Goal: Complete application form

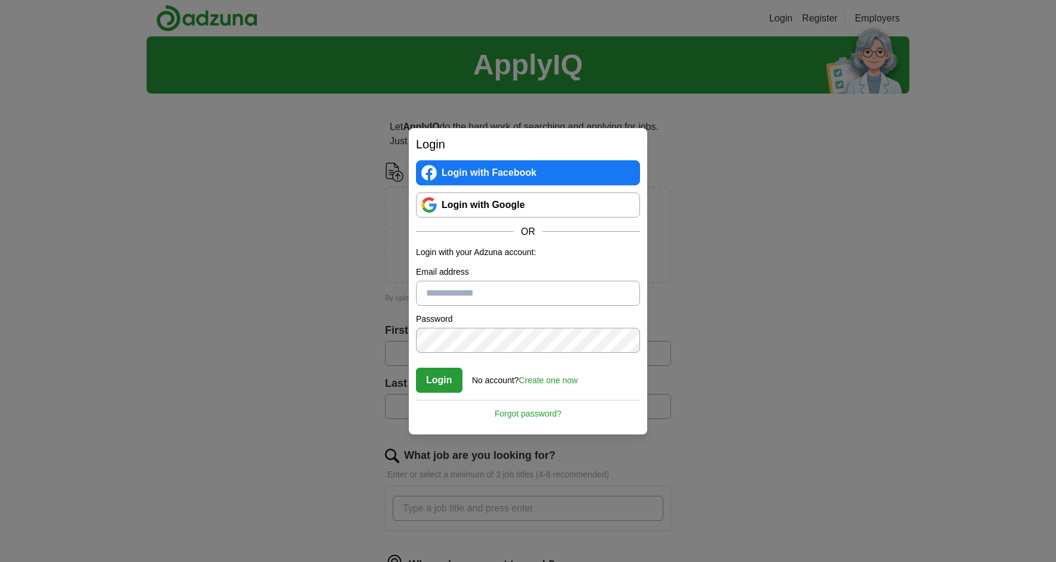
click at [483, 215] on link "Login with Google" at bounding box center [528, 205] width 224 height 25
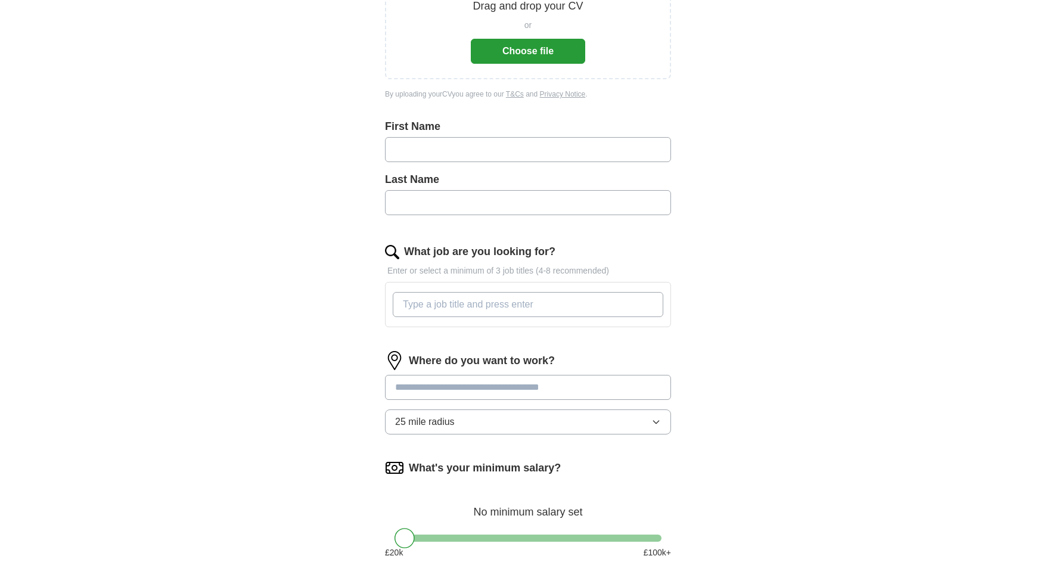
scroll to position [156, 0]
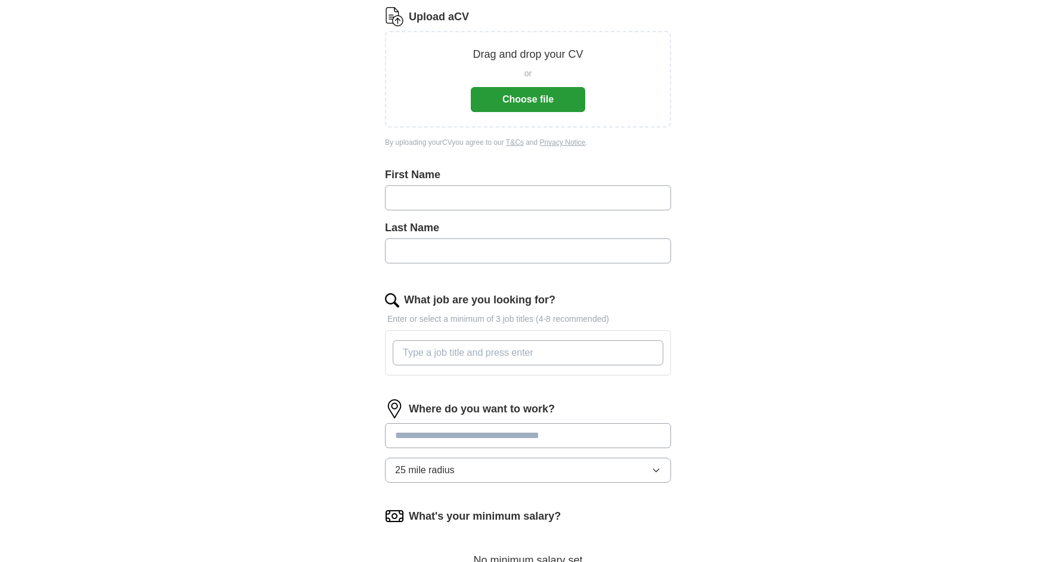
click at [497, 94] on button "Choose file" at bounding box center [528, 99] width 114 height 25
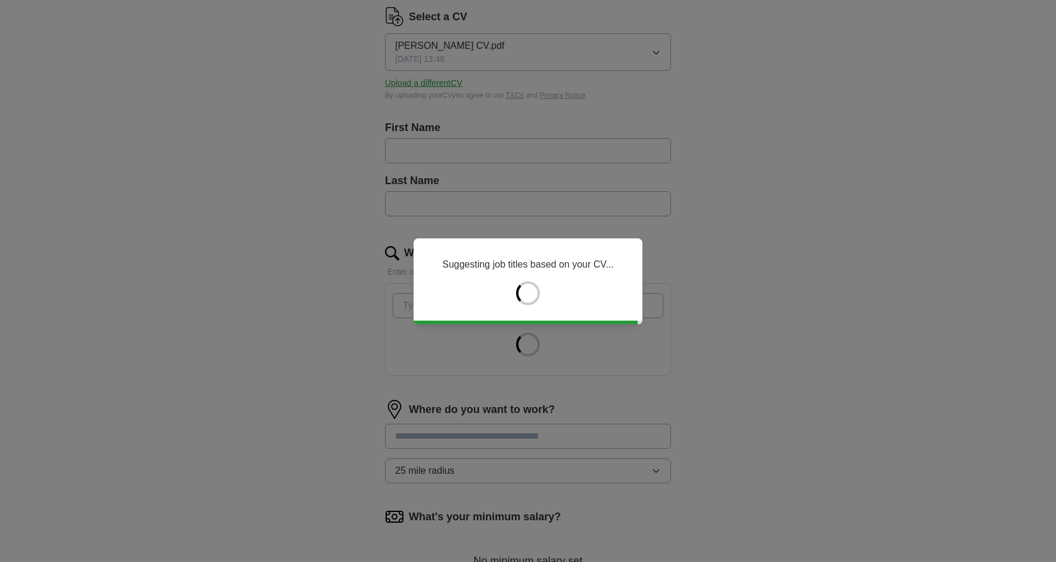
type input "******"
type input "*******"
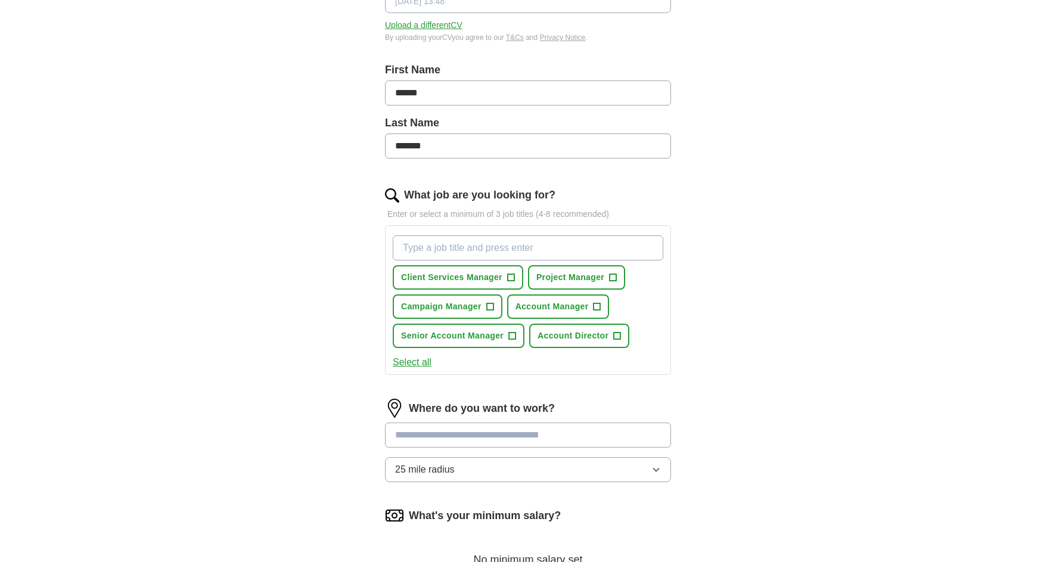
scroll to position [217, 0]
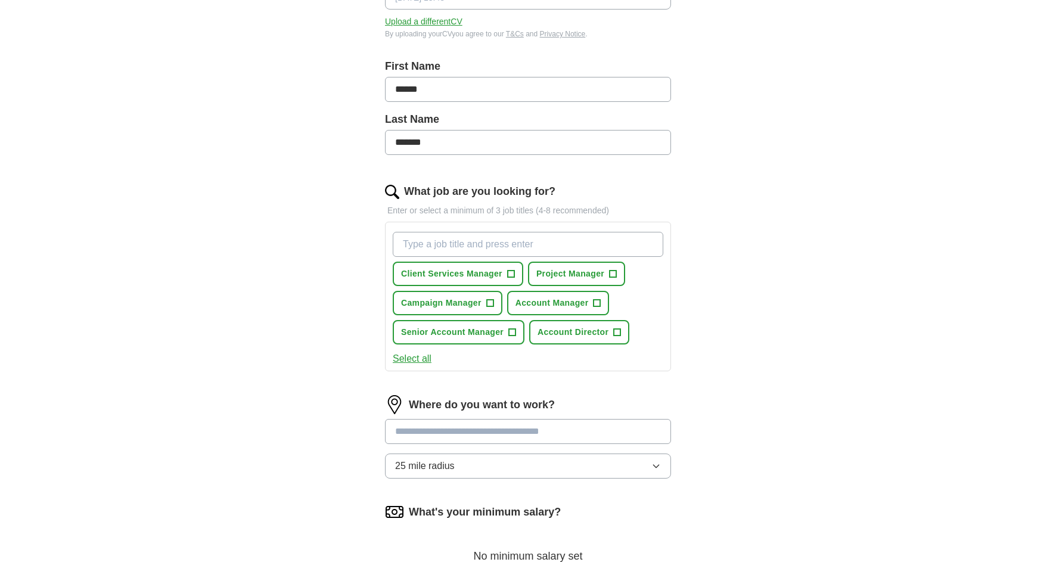
click at [618, 334] on span "+" at bounding box center [617, 333] width 7 height 10
click at [0, 0] on span "×" at bounding box center [0, 0] width 0 height 0
click at [514, 333] on span "+" at bounding box center [512, 333] width 7 height 10
click at [589, 306] on span "Account Manager" at bounding box center [552, 303] width 73 height 13
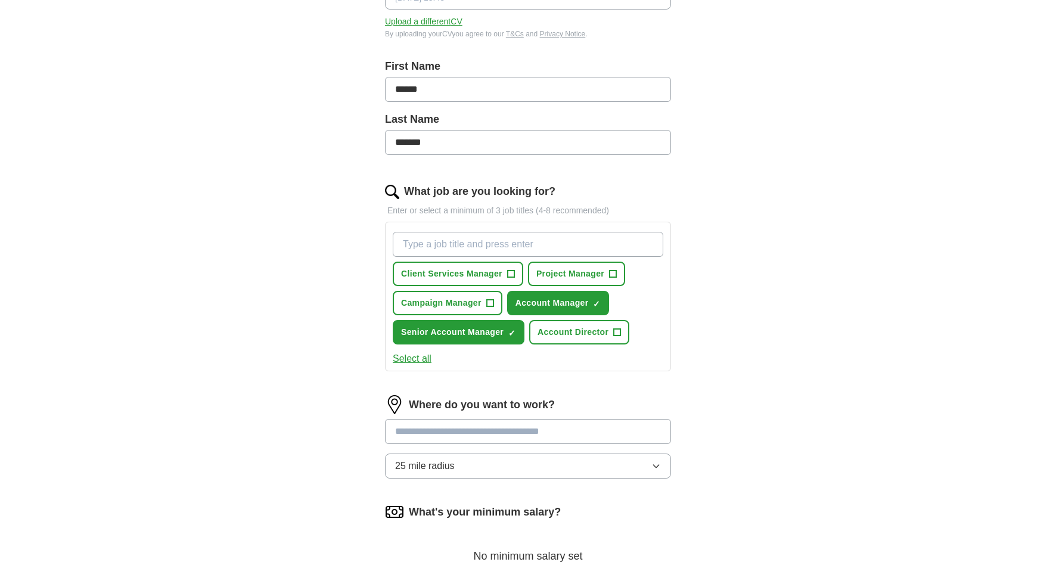
click at [487, 299] on span "+" at bounding box center [490, 303] width 8 height 8
click at [515, 278] on button "Client Services Manager +" at bounding box center [458, 274] width 131 height 24
click at [615, 278] on span "+" at bounding box center [613, 274] width 7 height 10
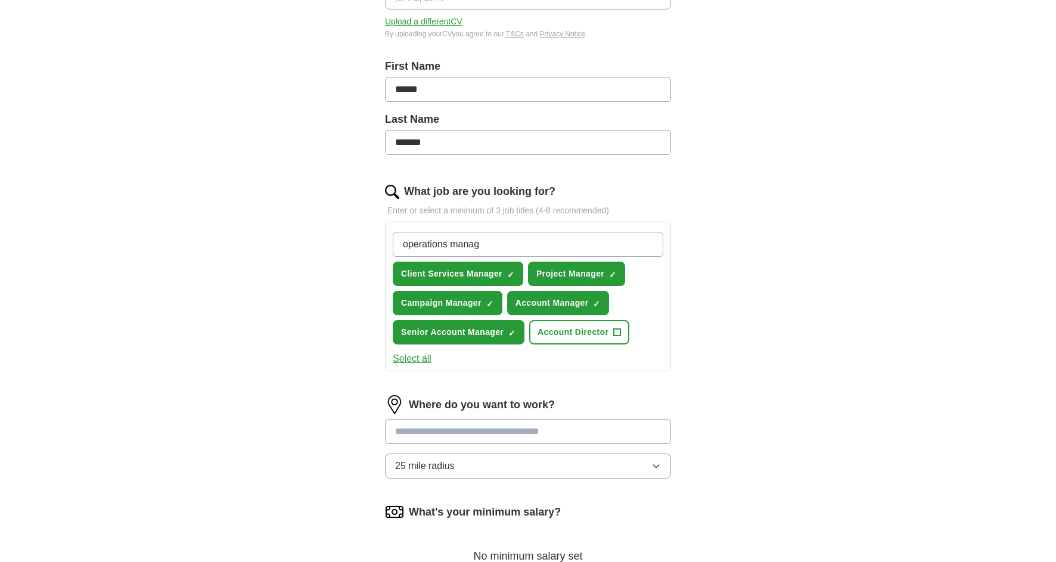
type input "operations manage"
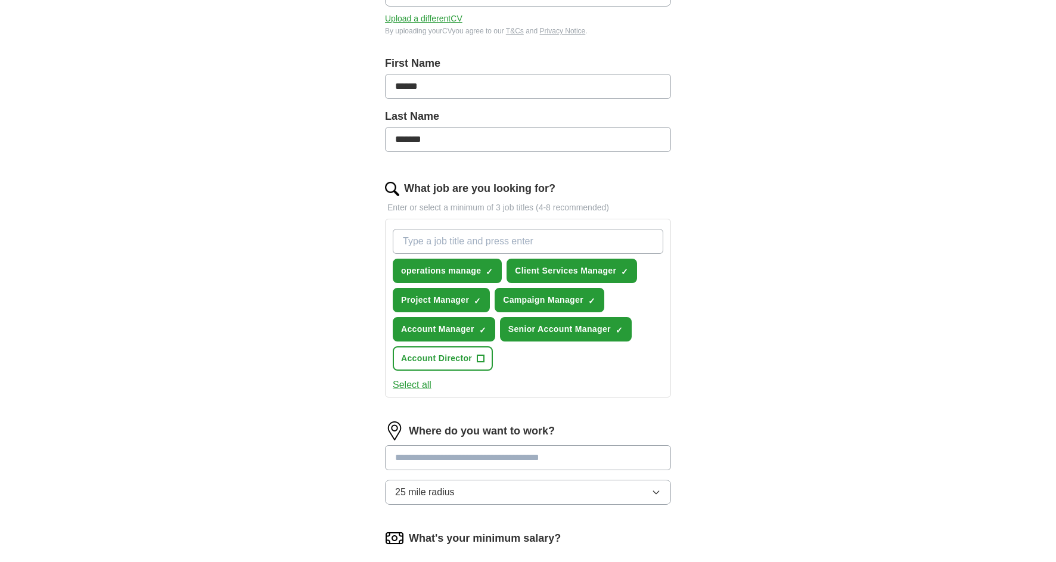
scroll to position [221, 0]
click at [0, 0] on span "×" at bounding box center [0, 0] width 0 height 0
click at [473, 242] on input "What job are you looking for?" at bounding box center [528, 240] width 271 height 25
type input "operations manager"
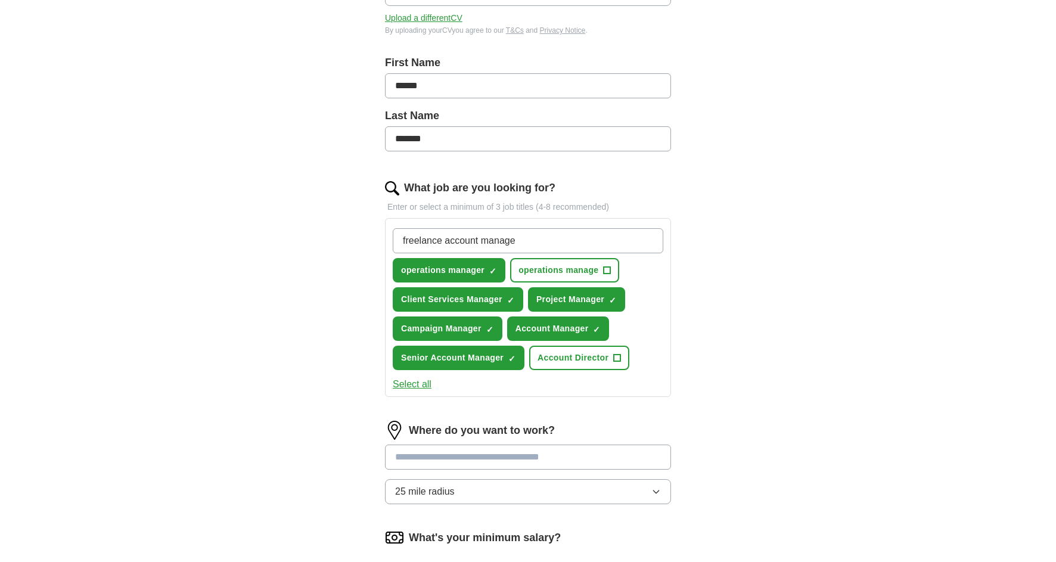
type input "freelance account manager"
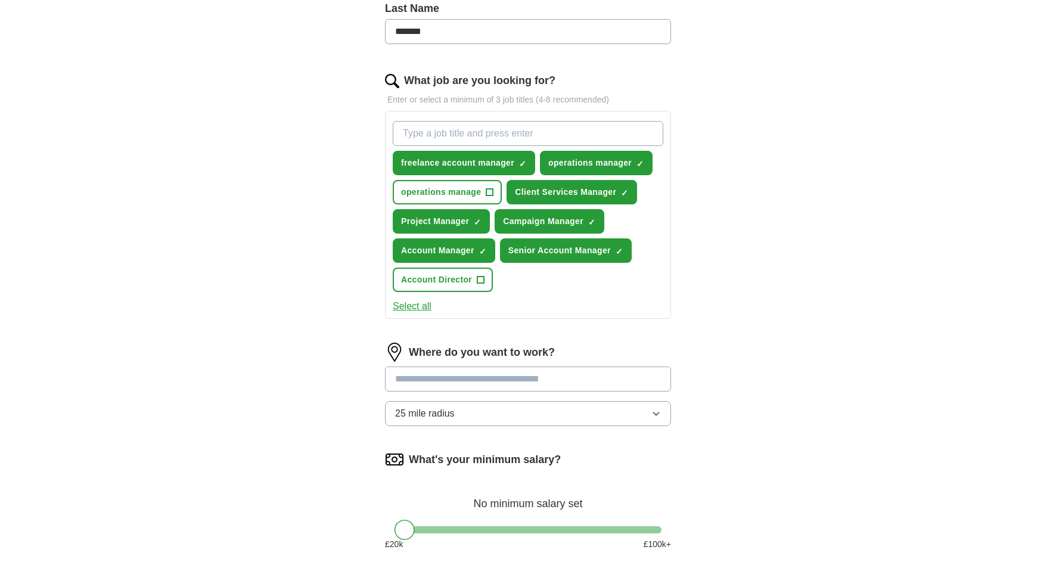
scroll to position [337, 0]
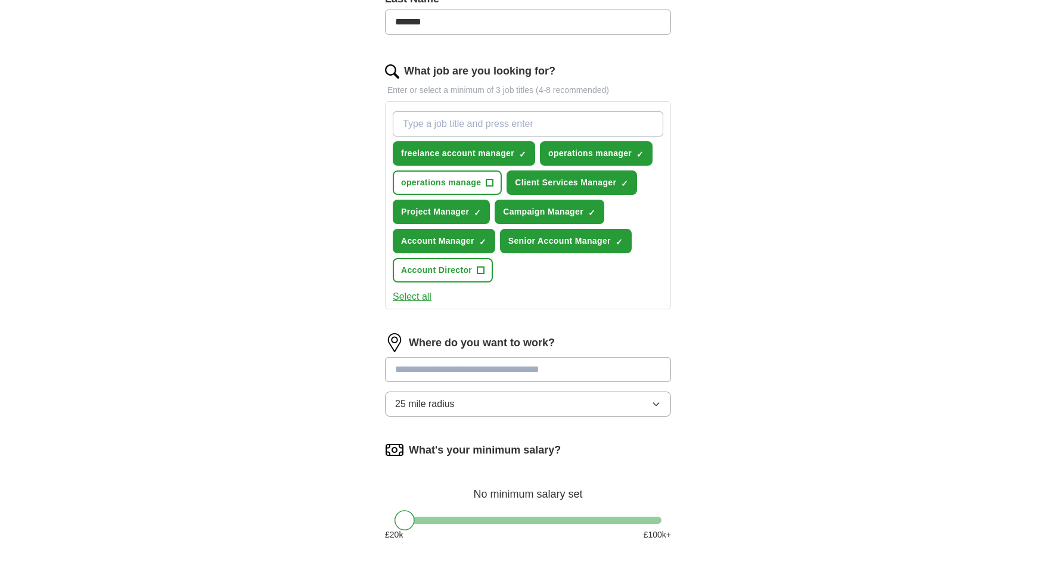
click at [457, 376] on input at bounding box center [528, 369] width 286 height 25
type input "******"
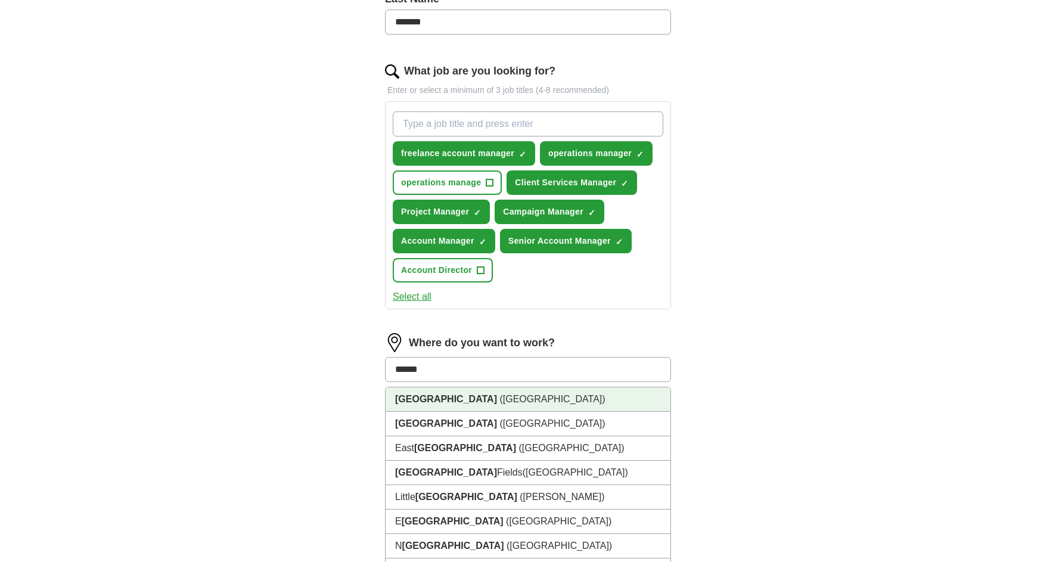
click at [499, 398] on span "(UK)" at bounding box center [552, 399] width 106 height 10
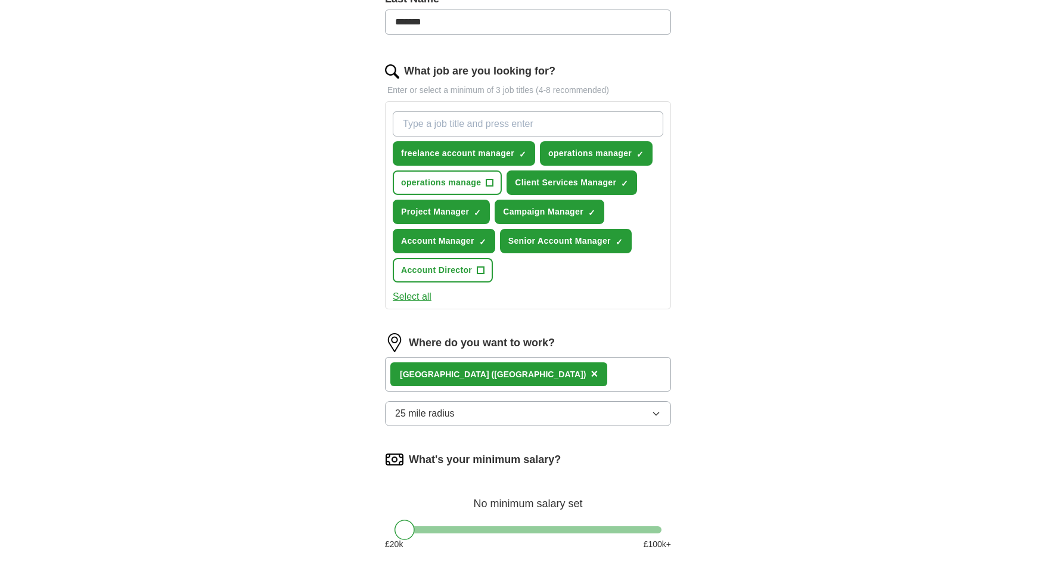
click at [440, 405] on button "25 mile radius" at bounding box center [528, 413] width 286 height 25
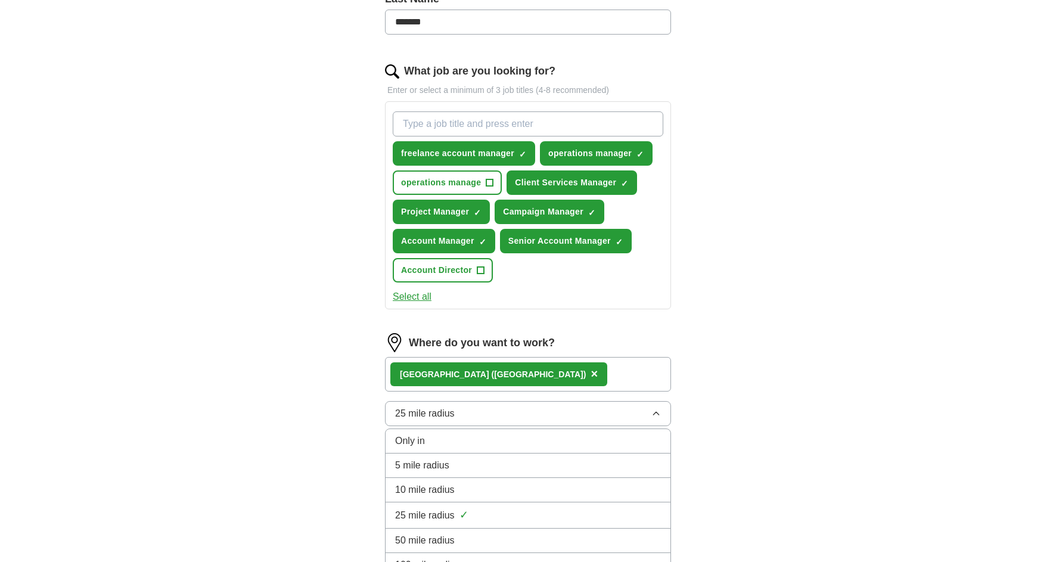
click at [306, 408] on div "ApplyIQ Let ApplyIQ do the hard work of searching and applying for jobs. Just t…" at bounding box center [528, 168] width 763 height 938
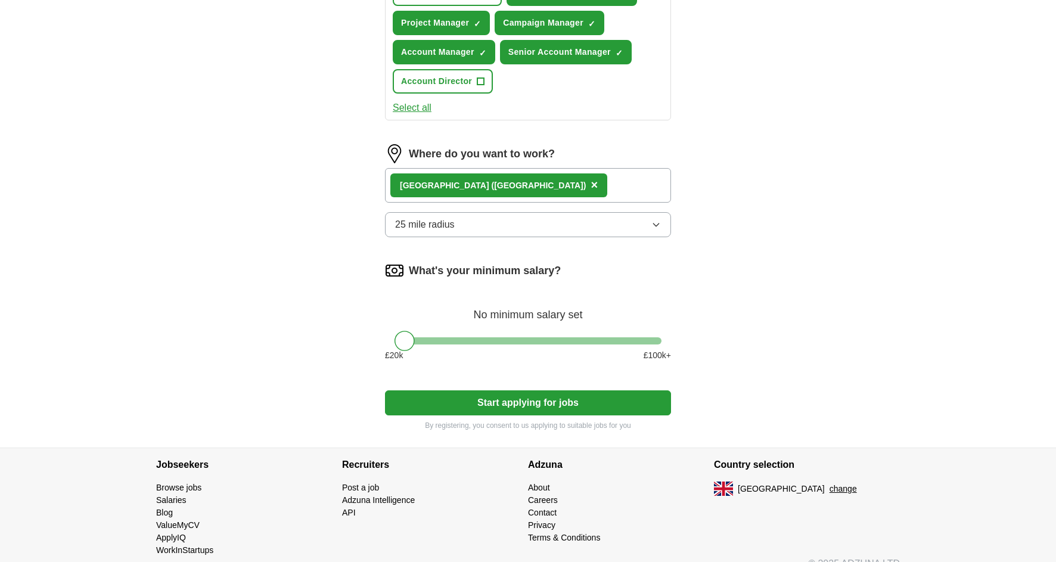
scroll to position [527, 0]
click at [446, 343] on div at bounding box center [528, 340] width 267 height 7
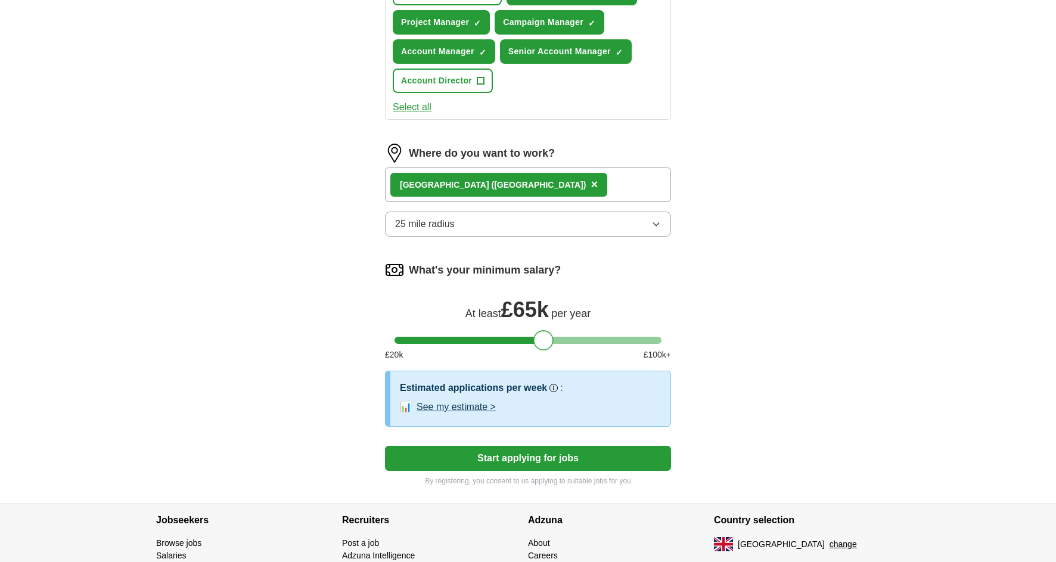
drag, startPoint x: 445, startPoint y: 342, endPoint x: 543, endPoint y: 338, distance: 98.4
click at [543, 338] on div at bounding box center [543, 340] width 20 height 20
click at [537, 457] on button "Start applying for jobs" at bounding box center [528, 458] width 286 height 25
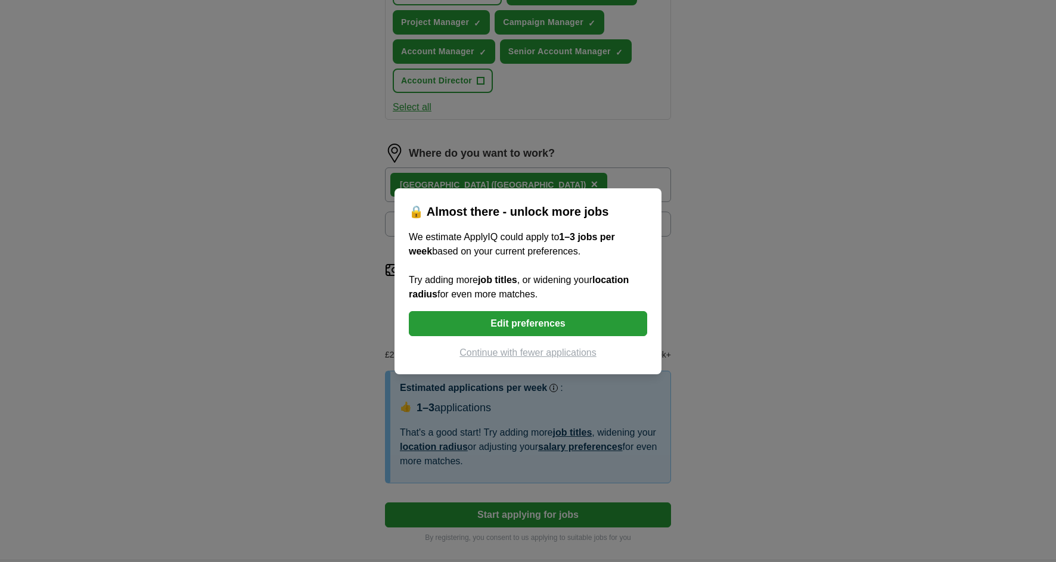
click at [552, 354] on button "Continue with fewer applications" at bounding box center [528, 353] width 238 height 14
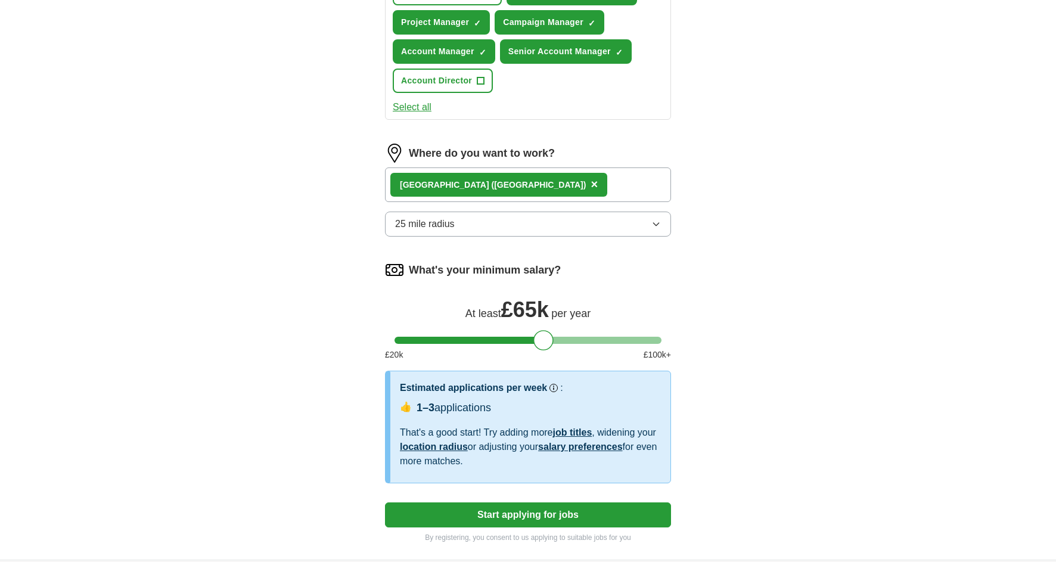
select select "**"
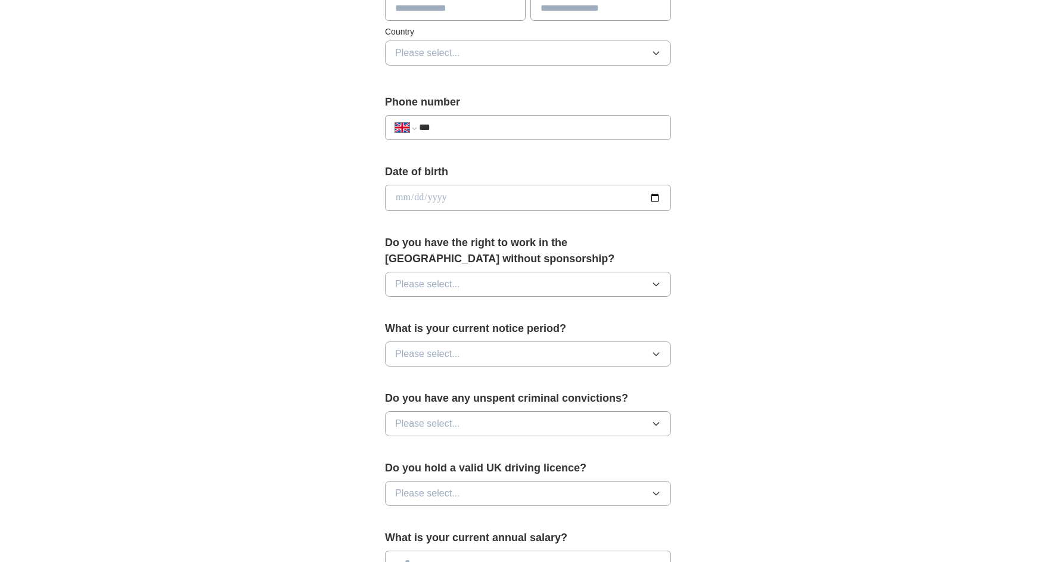
scroll to position [391, 0]
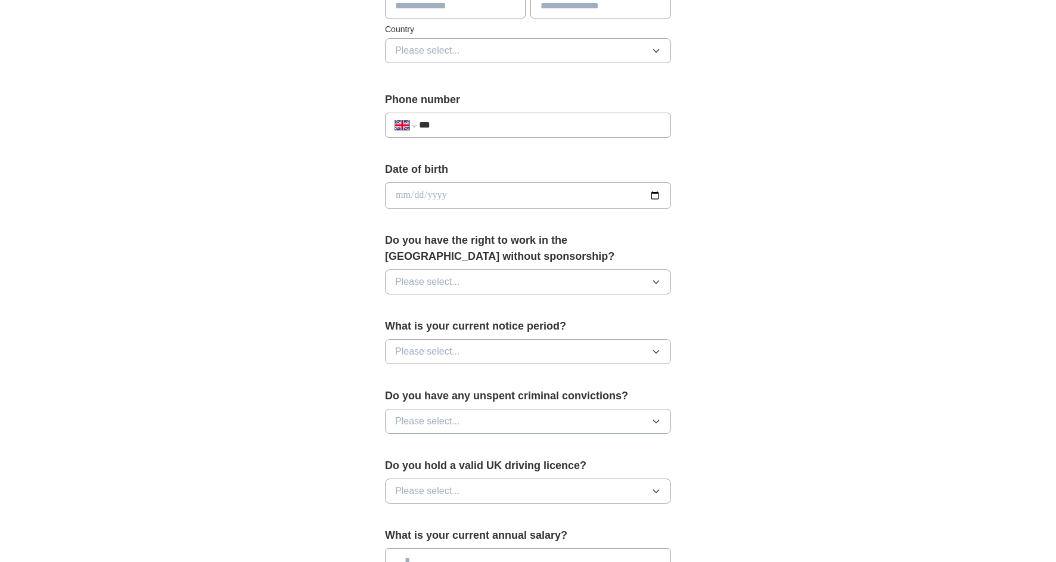
click at [449, 270] on div "Do you have the right to work in the UK without sponsorship? Please select..." at bounding box center [528, 268] width 286 height 72
click at [453, 283] on span "Please select..." at bounding box center [427, 282] width 65 height 14
click at [452, 317] on div "Yes" at bounding box center [528, 309] width 266 height 14
click at [467, 189] on input "date" at bounding box center [528, 195] width 286 height 26
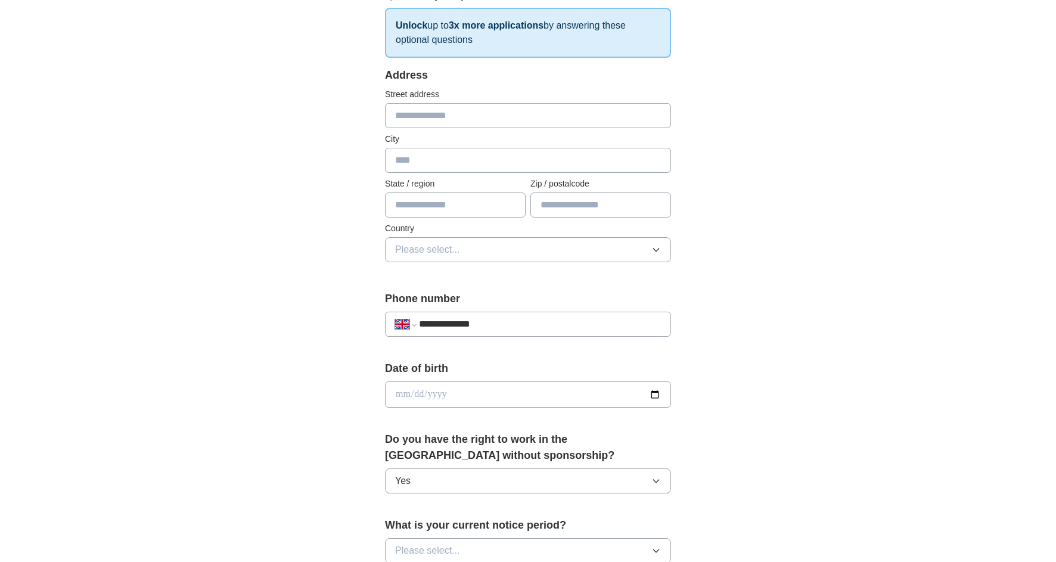
scroll to position [175, 0]
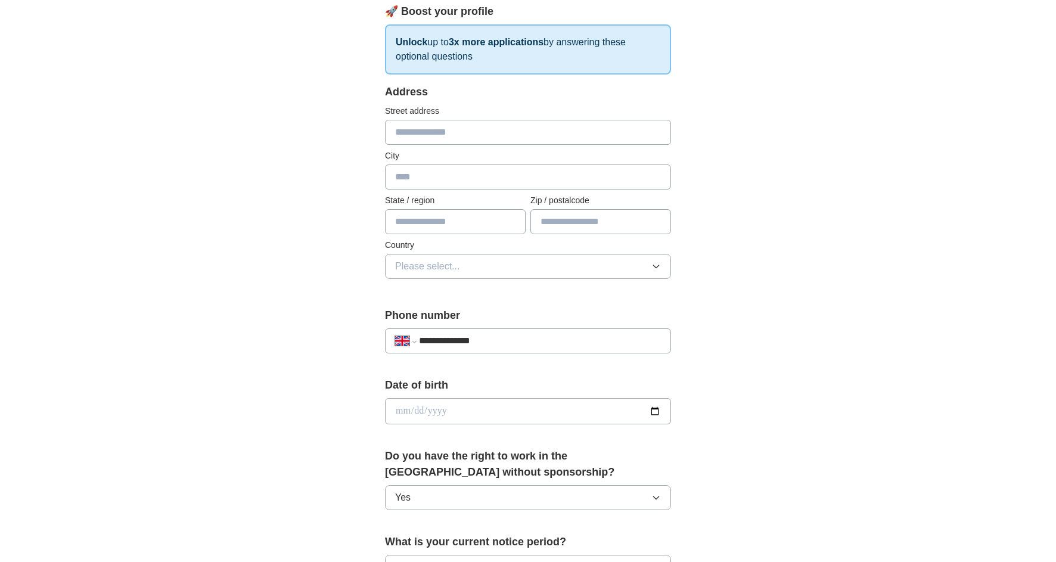
type input "**********"
type input "******"
click at [523, 277] on button "Please select..." at bounding box center [528, 266] width 286 height 25
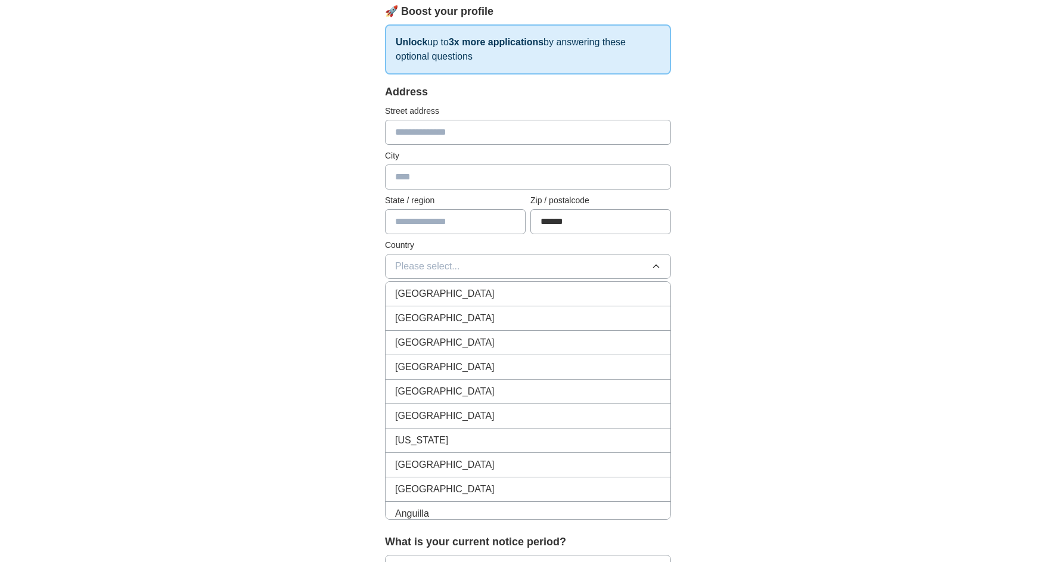
click at [515, 292] on div "[GEOGRAPHIC_DATA]" at bounding box center [528, 294] width 266 height 14
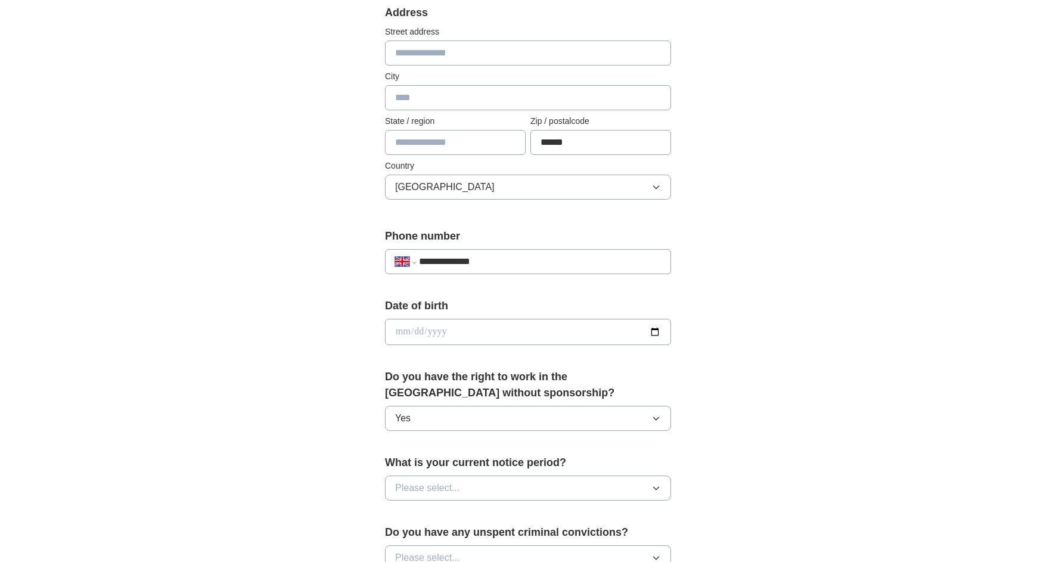
scroll to position [255, 0]
type input "*"
type input "**********"
click at [263, 255] on div "**********" at bounding box center [528, 315] width 763 height 1069
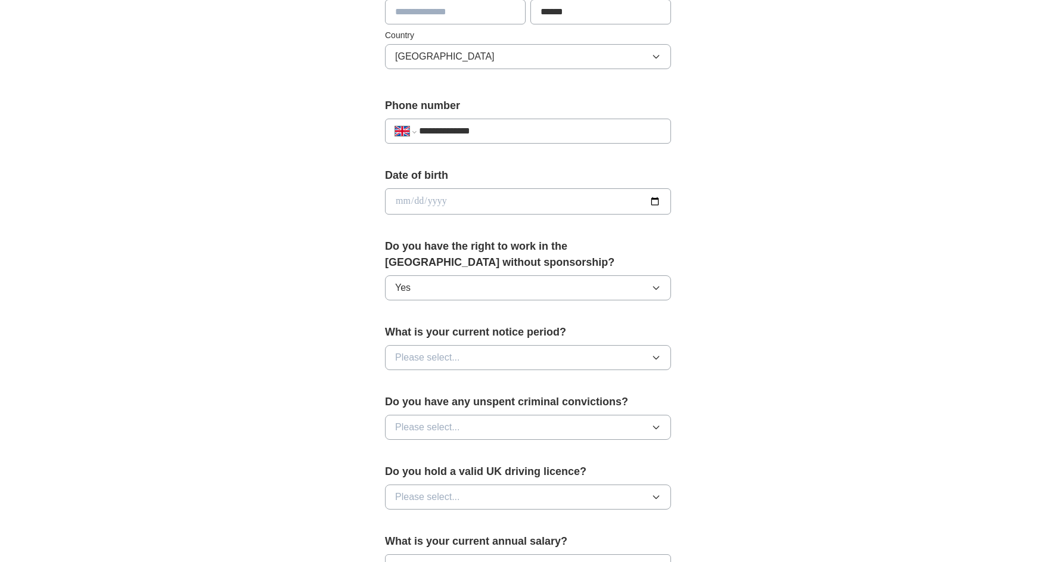
scroll to position [390, 0]
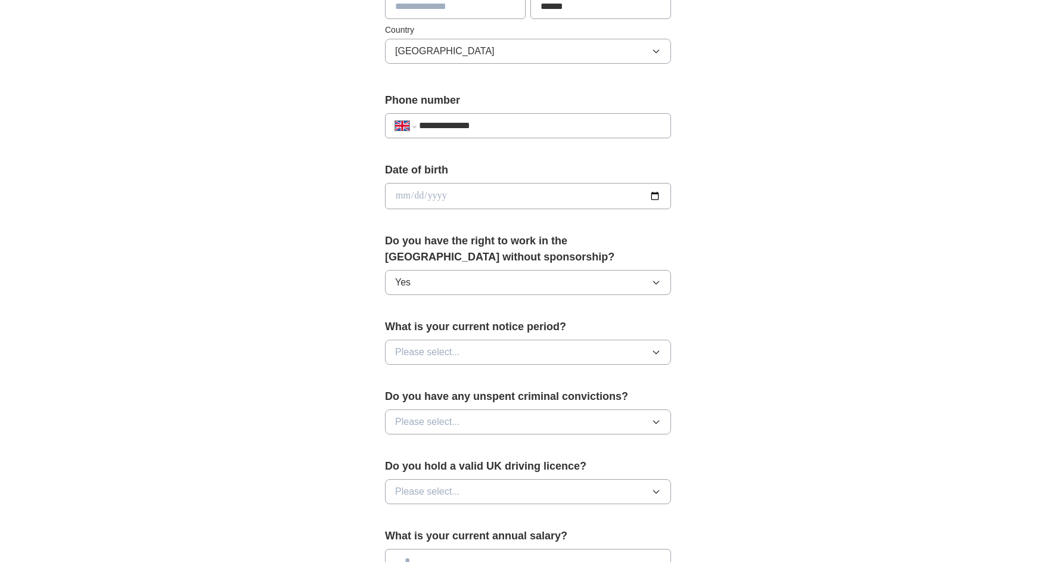
click at [393, 198] on input "date" at bounding box center [528, 196] width 286 height 26
type input "**********"
click at [309, 262] on div "**********" at bounding box center [528, 180] width 763 height 1069
click at [466, 349] on button "Please select..." at bounding box center [528, 352] width 286 height 25
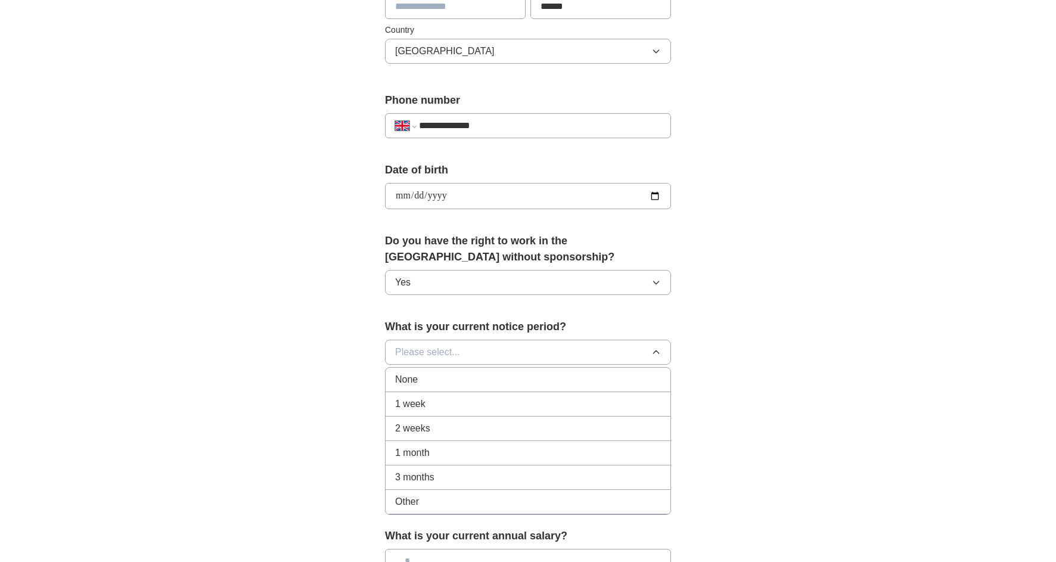
click at [466, 381] on div "None" at bounding box center [528, 380] width 266 height 14
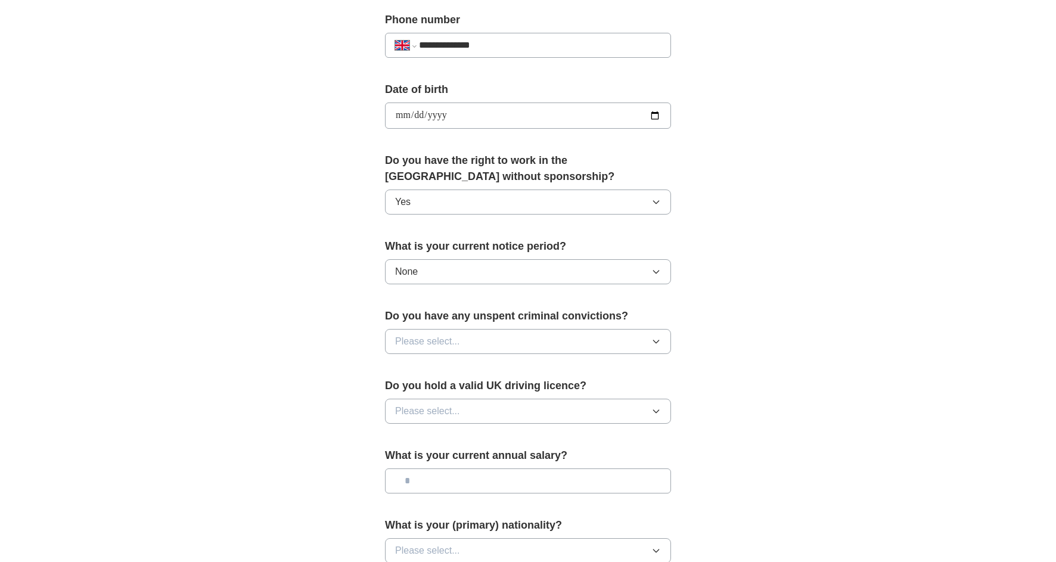
scroll to position [480, 0]
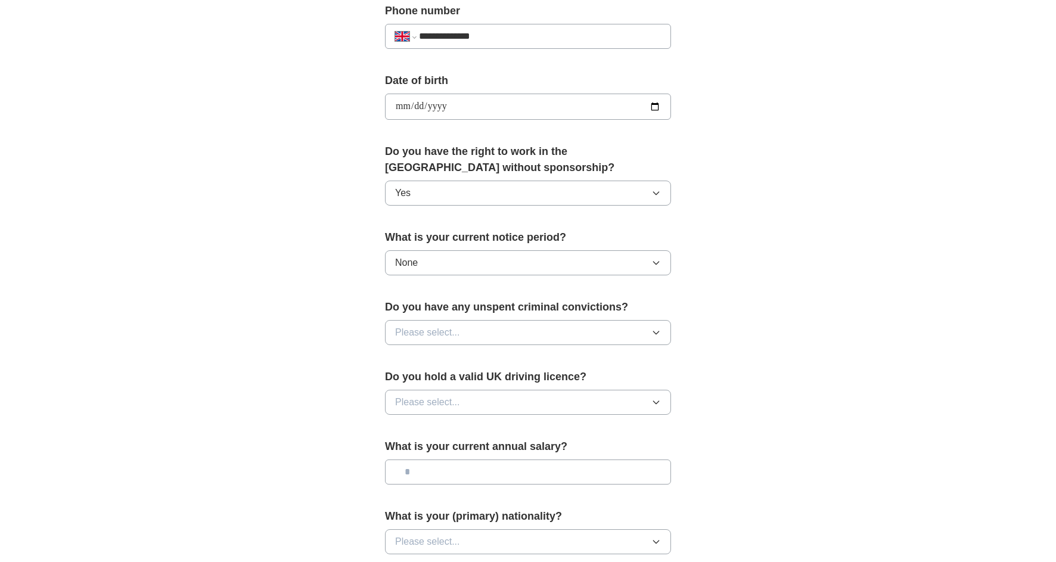
click at [470, 331] on button "Please select..." at bounding box center [528, 332] width 286 height 25
click at [458, 394] on li "No" at bounding box center [528, 385] width 285 height 24
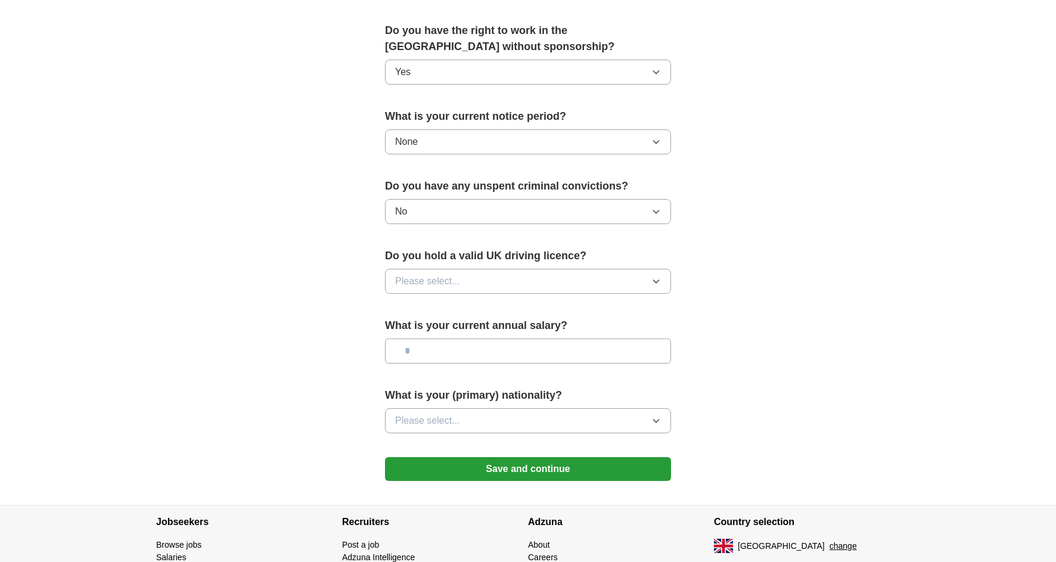
scroll to position [603, 0]
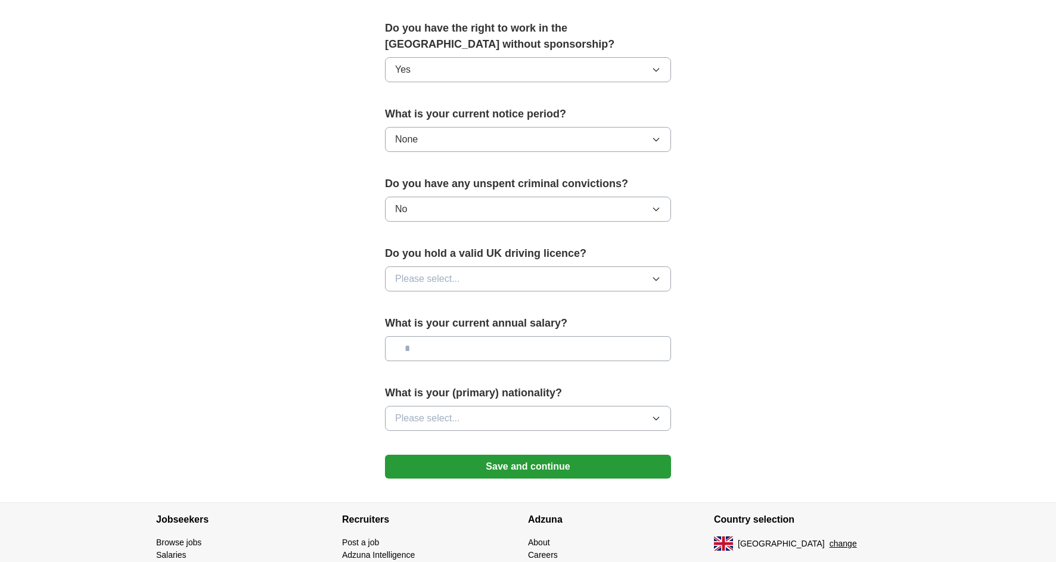
click at [461, 280] on button "Please select..." at bounding box center [528, 278] width 286 height 25
click at [455, 317] on li "Yes" at bounding box center [528, 306] width 285 height 24
click at [458, 346] on input "text" at bounding box center [528, 348] width 286 height 25
type input "***"
click at [450, 420] on span "Please select..." at bounding box center [427, 418] width 65 height 14
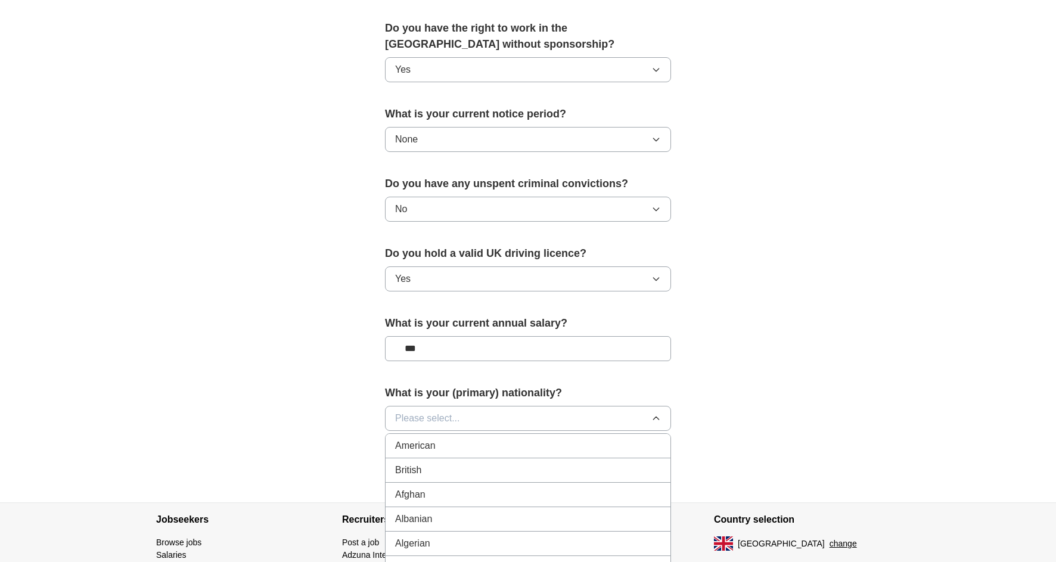
click at [438, 480] on li "British" at bounding box center [528, 470] width 285 height 24
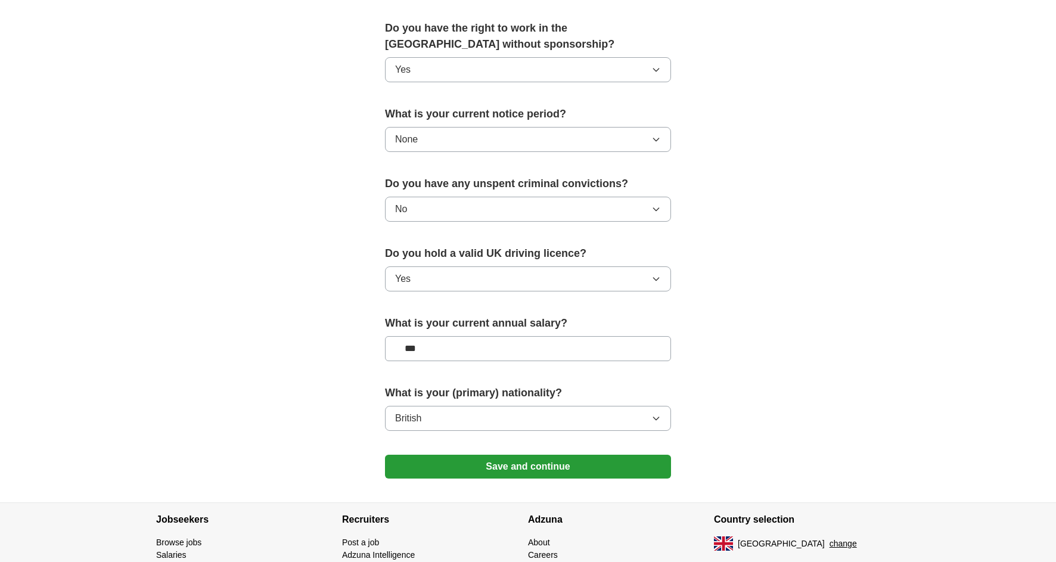
click at [511, 470] on button "Save and continue" at bounding box center [528, 467] width 286 height 24
